Goal: Check status: Check status

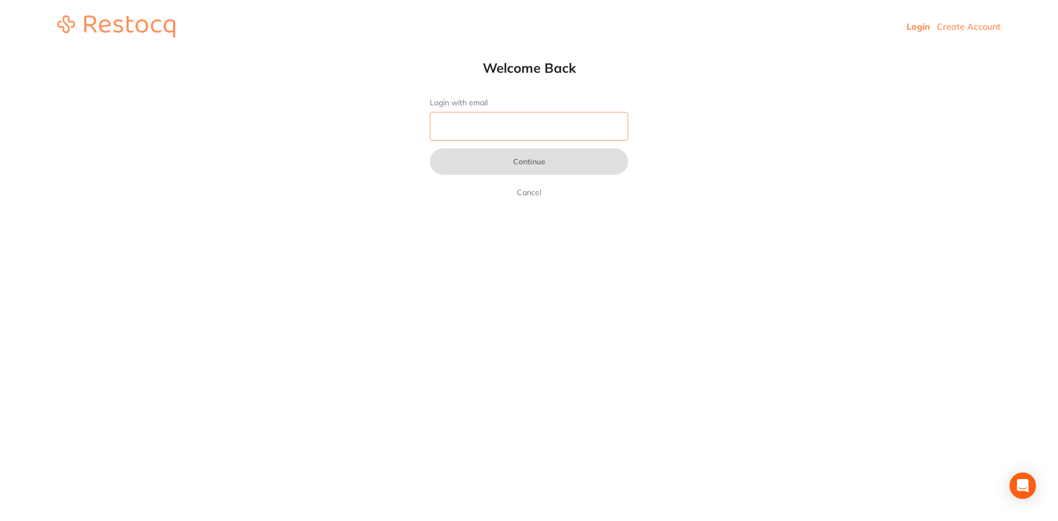
click at [549, 129] on input "Login with email" at bounding box center [529, 126] width 198 height 29
type input "[EMAIL_ADDRESS][DOMAIN_NAME]"
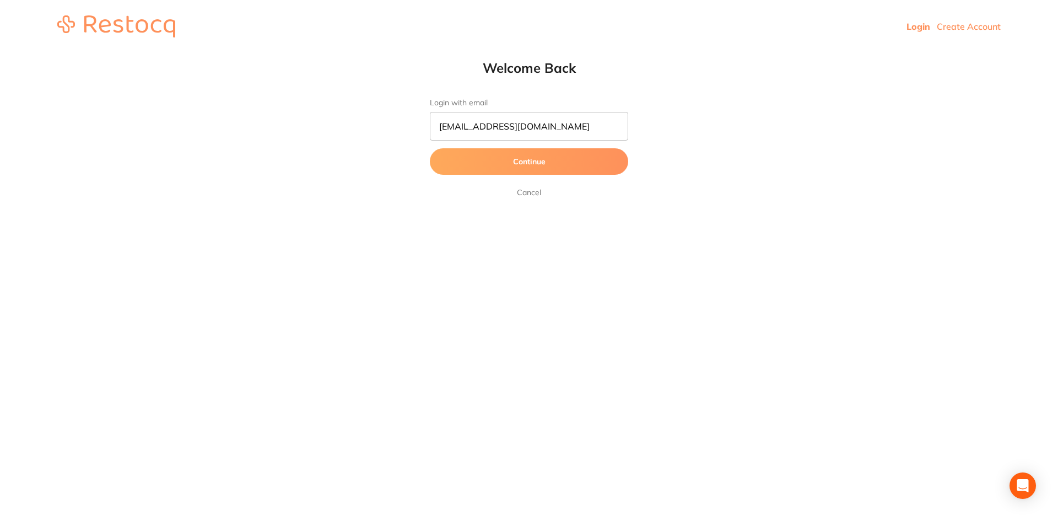
click at [547, 158] on button "Continue" at bounding box center [529, 161] width 198 height 26
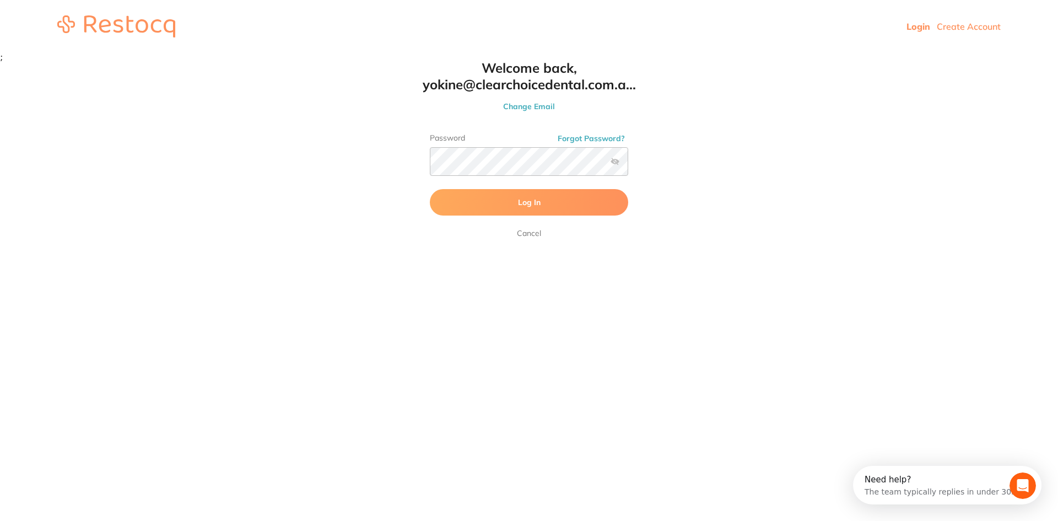
click at [533, 198] on span "Log In" at bounding box center [529, 202] width 23 height 10
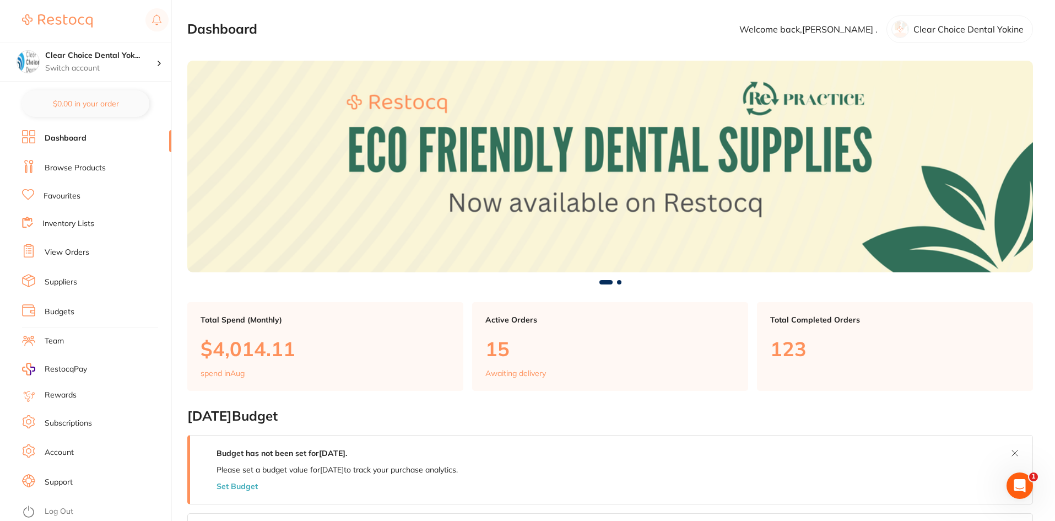
click at [74, 249] on link "View Orders" at bounding box center [67, 252] width 45 height 11
